Goal: Find specific page/section: Find specific page/section

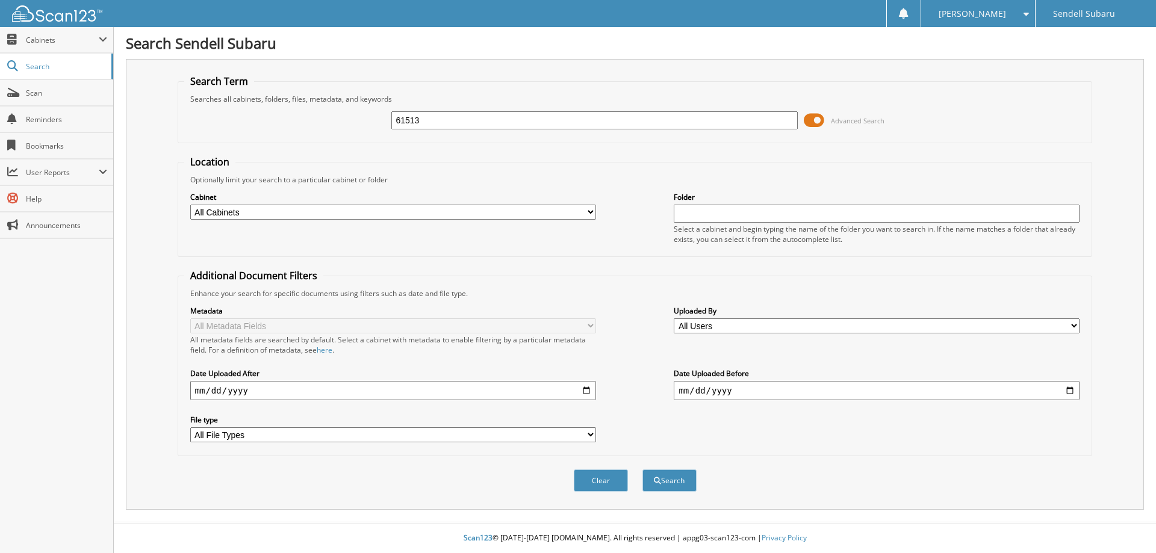
type input "61513"
click at [642, 470] on button "Search" at bounding box center [669, 481] width 54 height 22
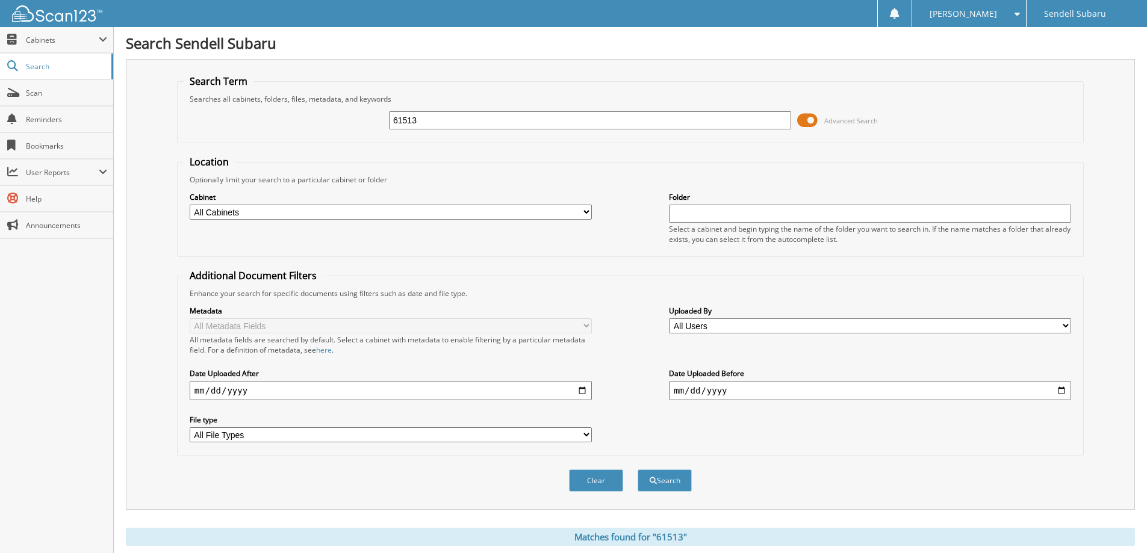
click at [807, 115] on span at bounding box center [807, 120] width 20 height 18
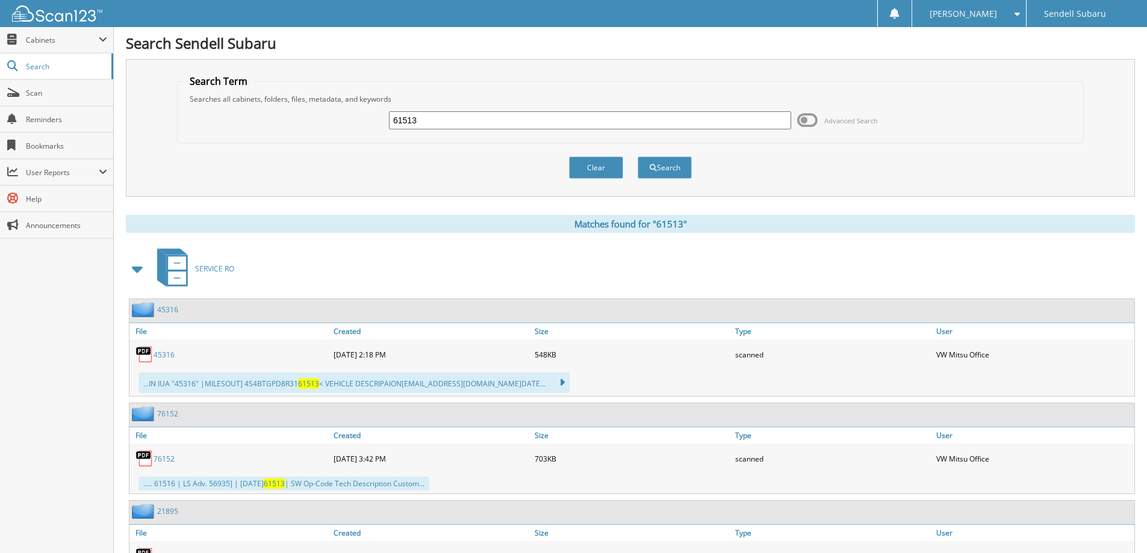
scroll to position [152, 0]
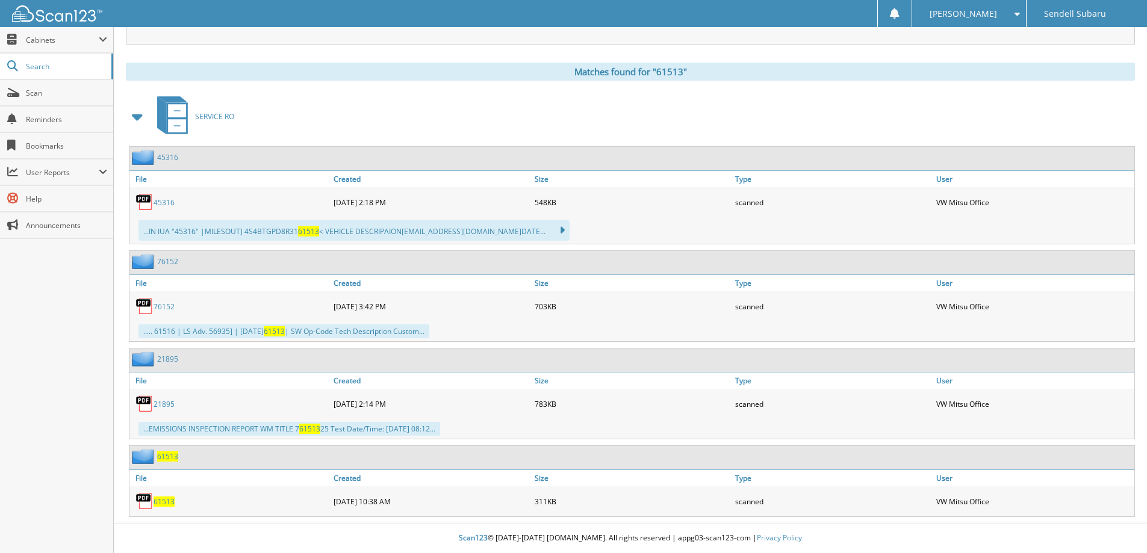
click at [158, 500] on span "61513" at bounding box center [164, 502] width 21 height 10
click at [156, 502] on span "61513" at bounding box center [164, 502] width 21 height 10
click at [164, 503] on span "61513" at bounding box center [164, 502] width 21 height 10
